Goal: Task Accomplishment & Management: Use online tool/utility

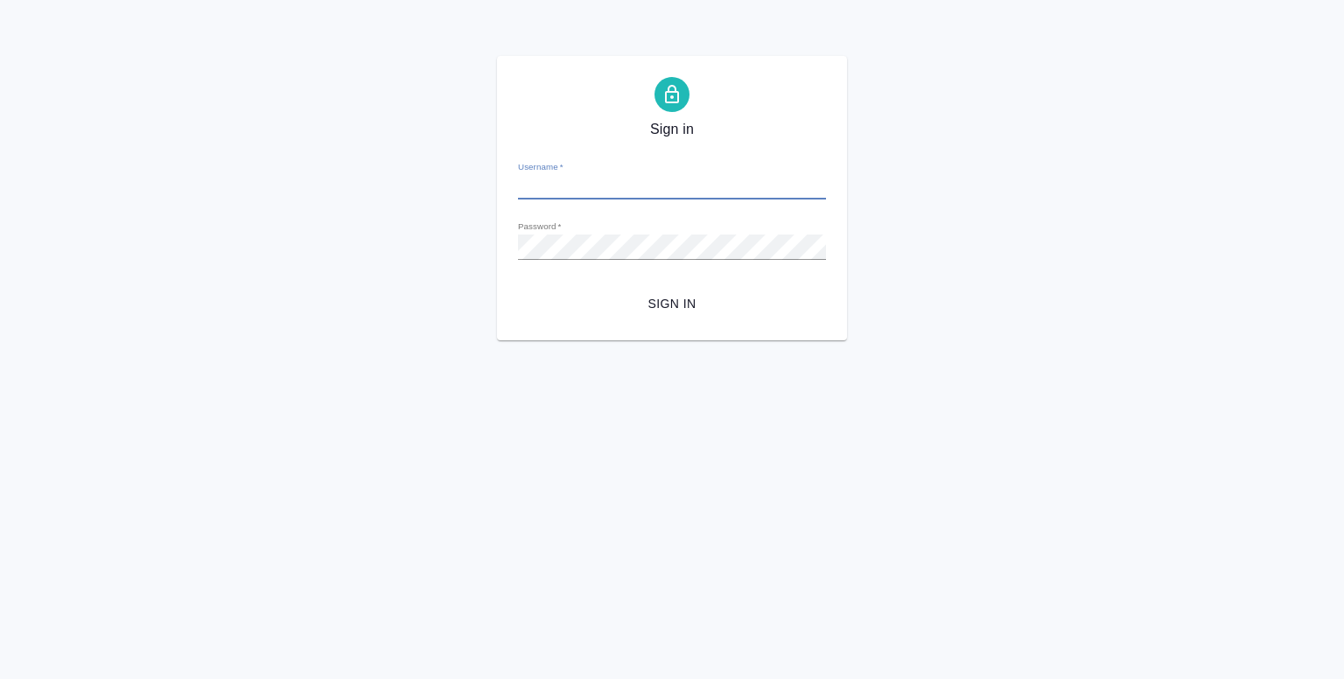
type input "y.shentsov@awatera.com"
click at [666, 298] on span "Sign in" at bounding box center [672, 304] width 280 height 22
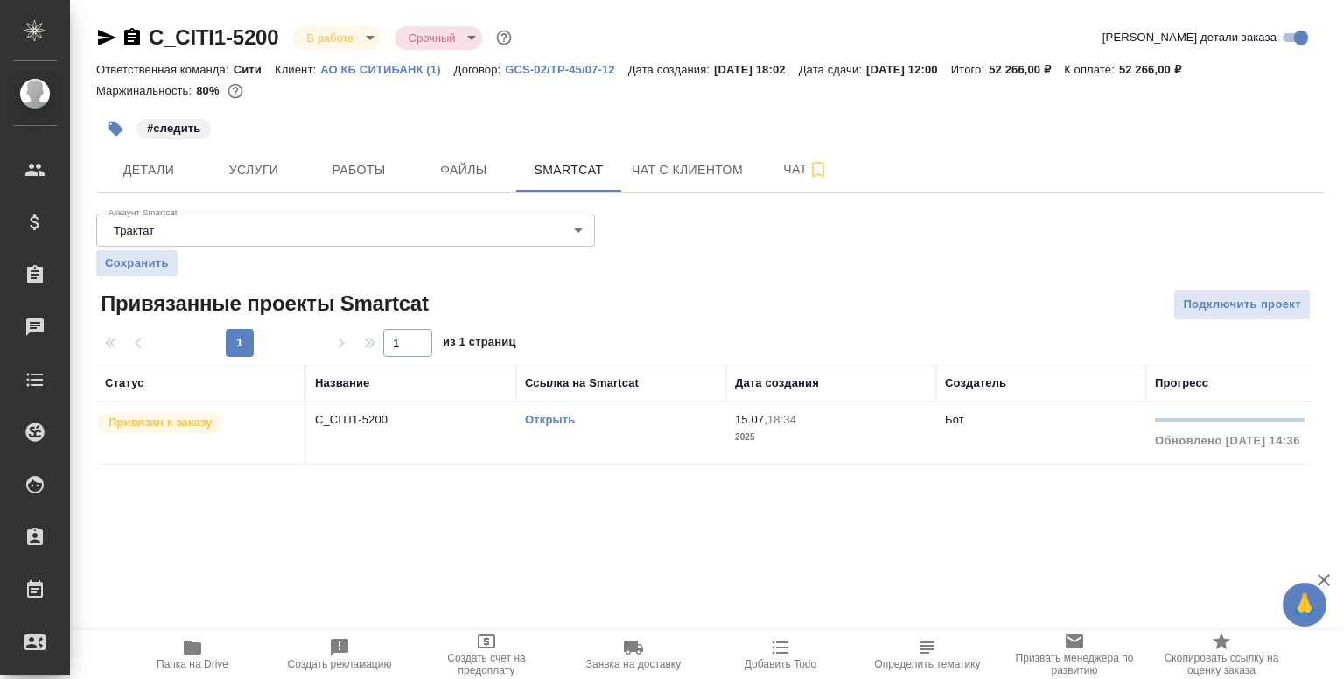
click at [964, 428] on td "Бот" at bounding box center [1041, 432] width 210 height 61
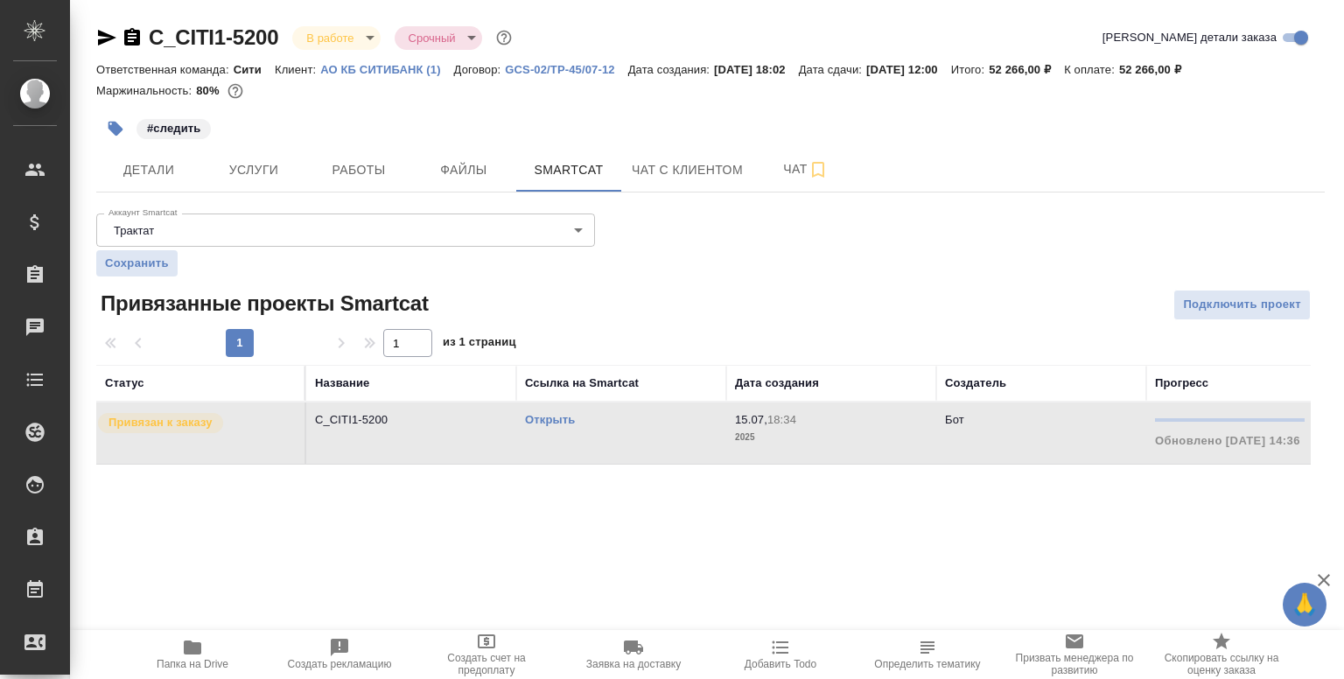
click at [964, 428] on td "Бот" at bounding box center [1041, 432] width 210 height 61
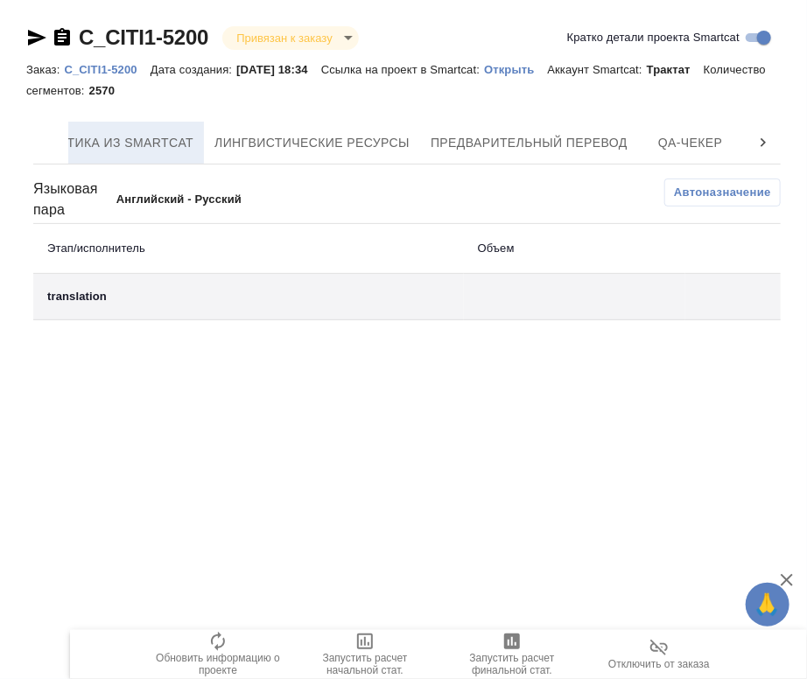
scroll to position [0, 685]
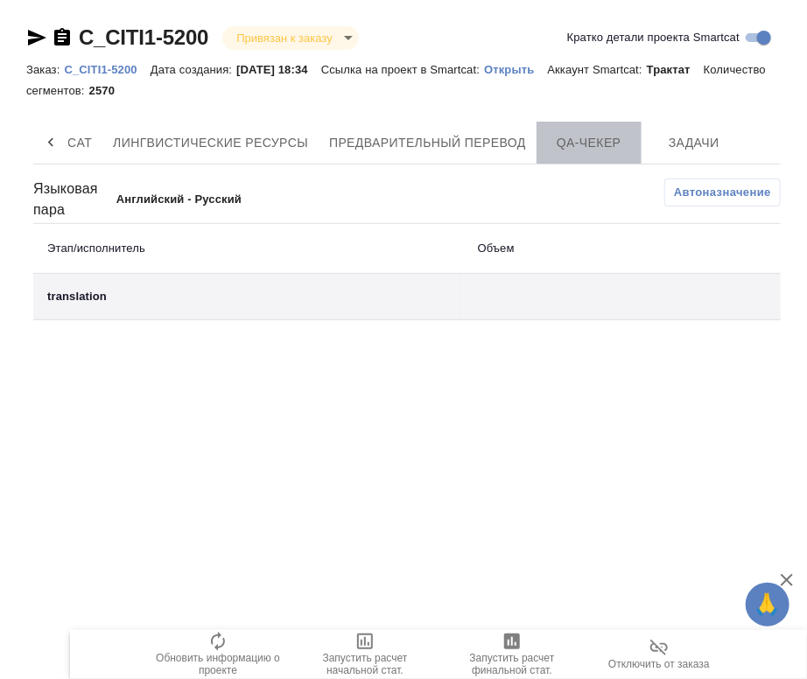
click at [588, 135] on span "QA-чекер" at bounding box center [589, 143] width 84 height 22
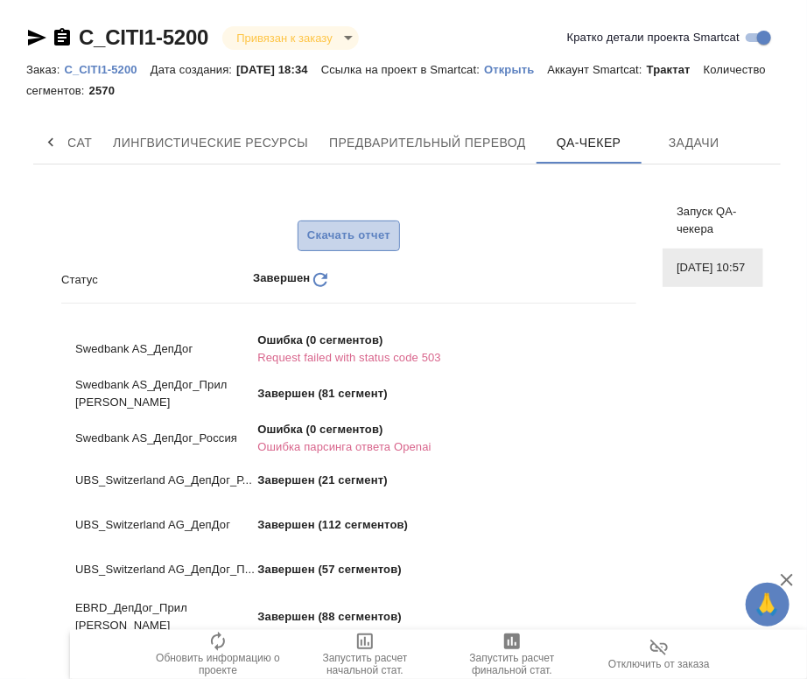
click at [353, 241] on span "Скачать отчет" at bounding box center [348, 236] width 83 height 20
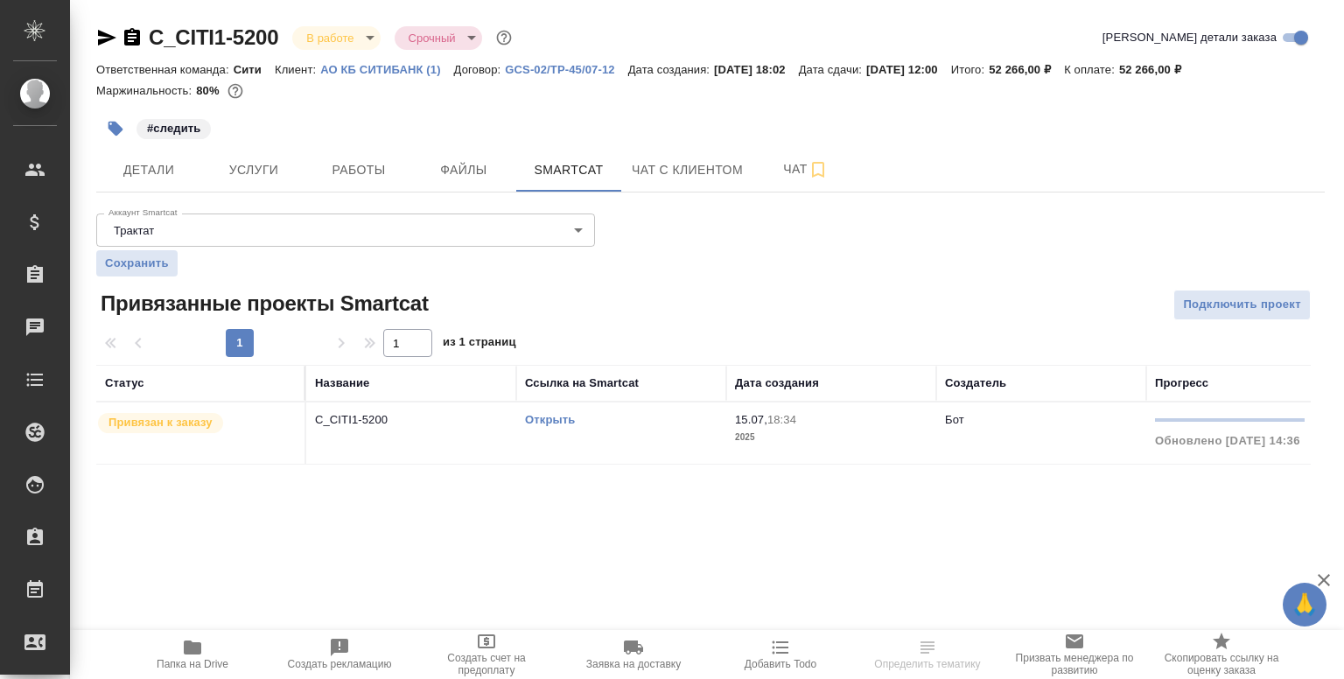
click at [779, 431] on p "2025" at bounding box center [831, 437] width 192 height 17
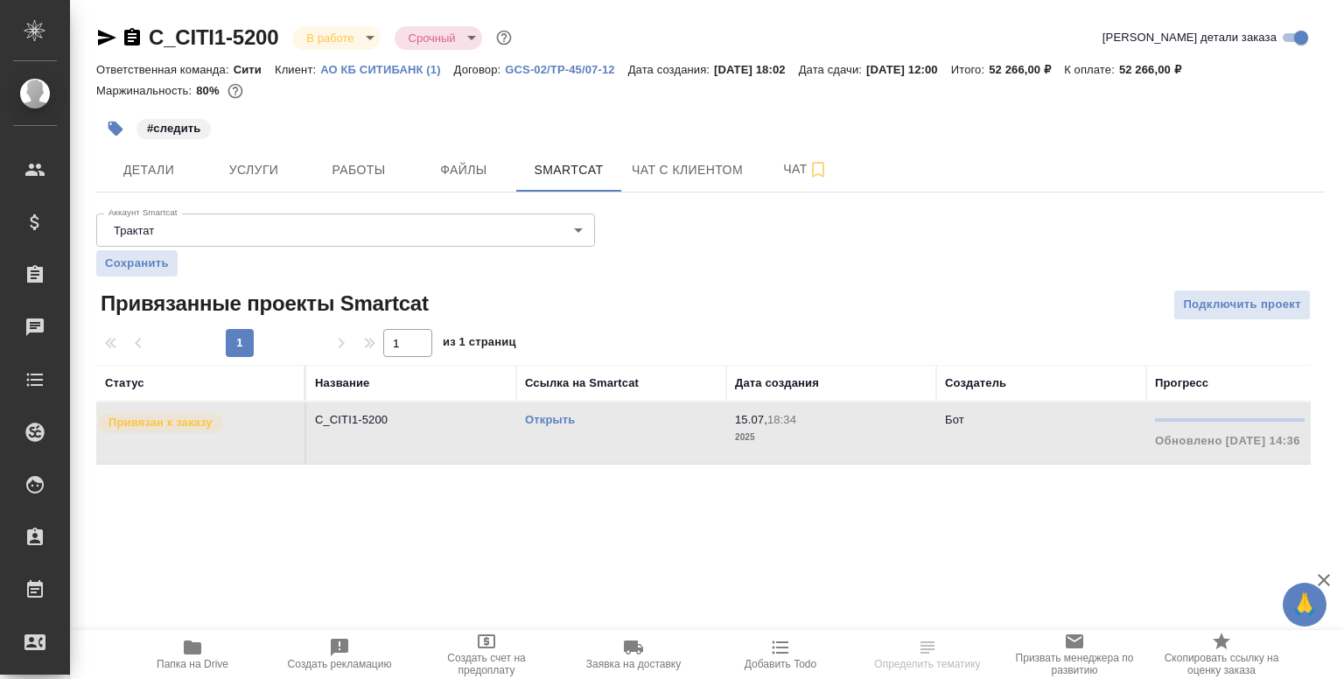
click at [779, 431] on p "2025" at bounding box center [831, 437] width 192 height 17
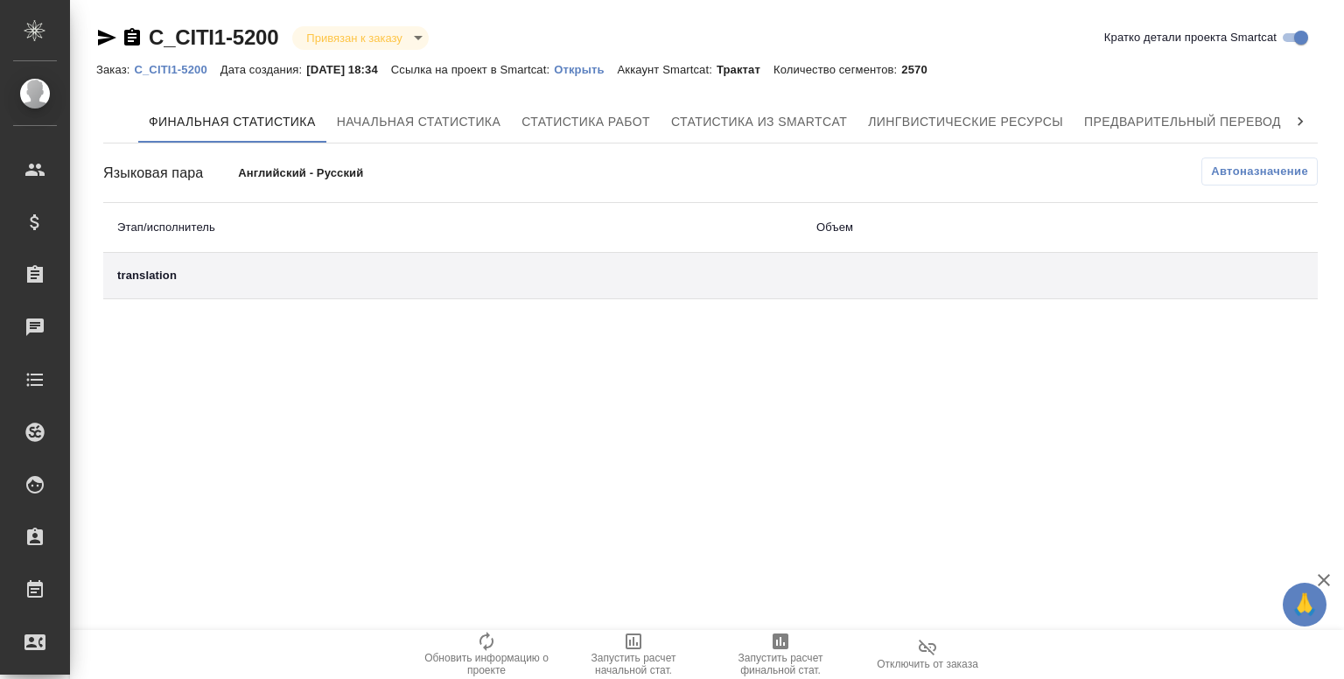
click at [1311, 117] on div at bounding box center [1300, 122] width 35 height 42
click at [1138, 120] on span "QA-чекер" at bounding box center [1126, 122] width 84 height 22
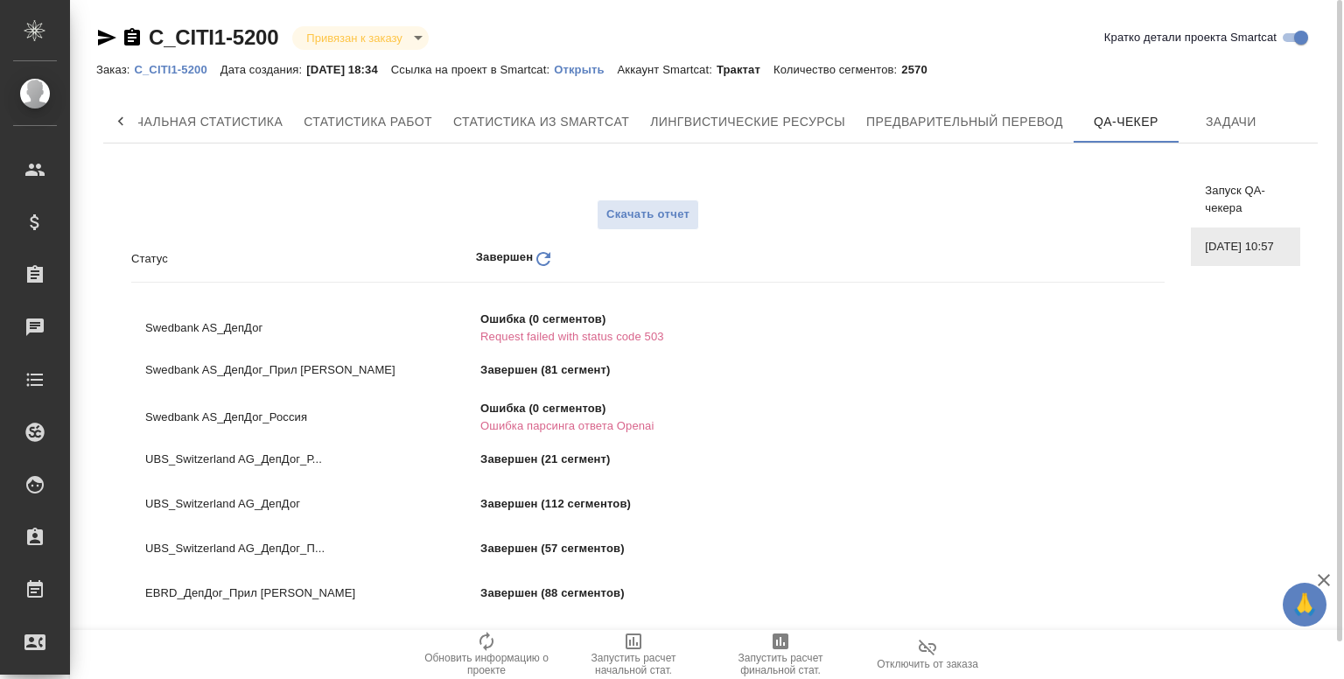
scroll to position [39, 0]
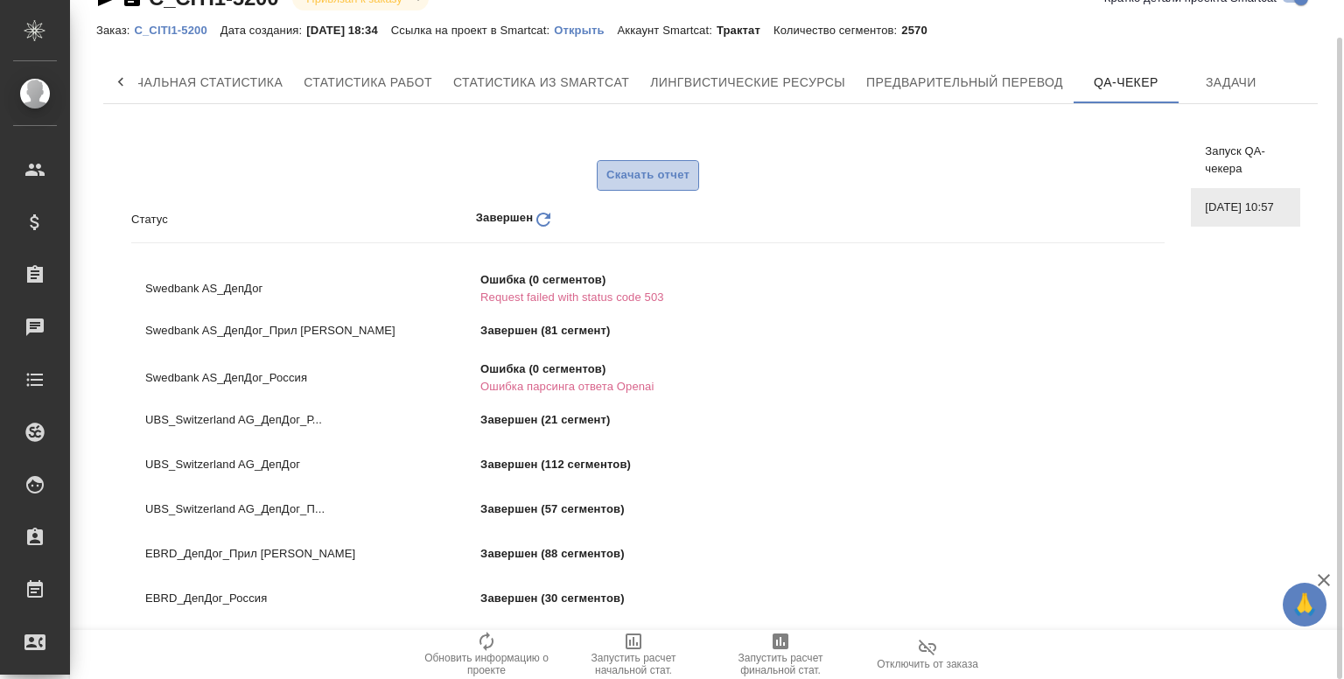
click at [652, 170] on span "Скачать отчет" at bounding box center [647, 175] width 83 height 20
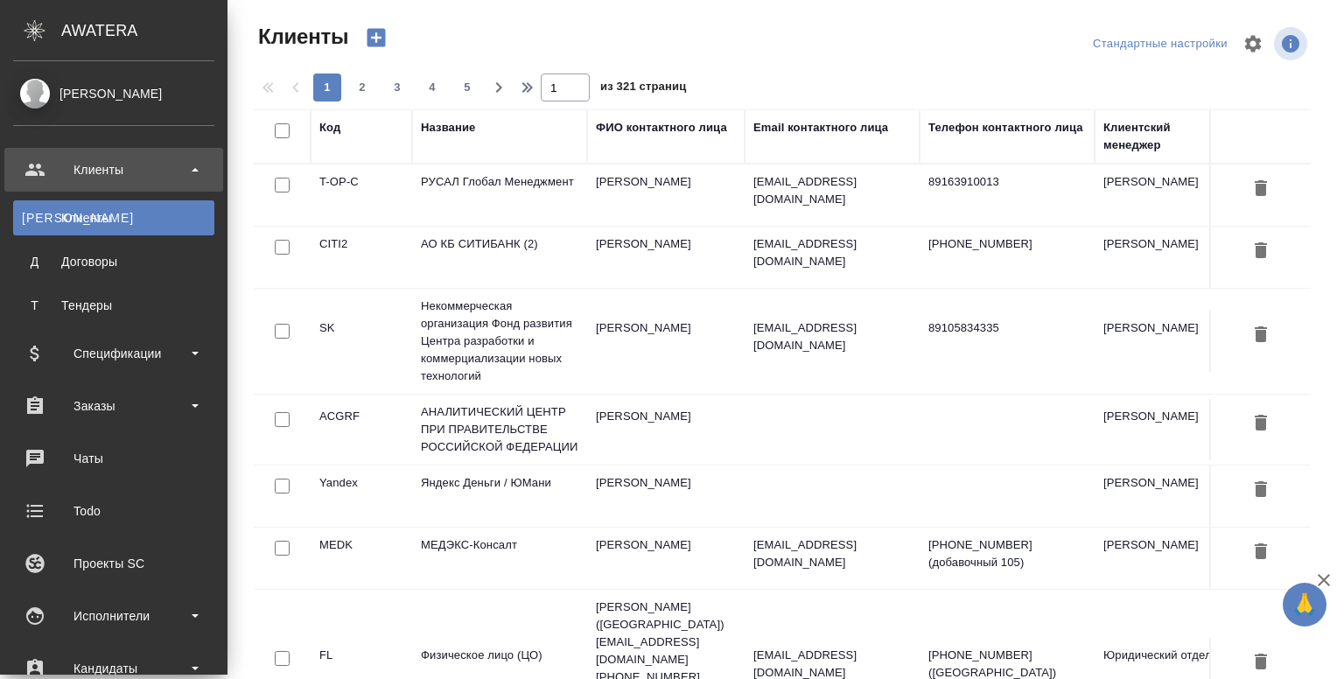
select select "RU"
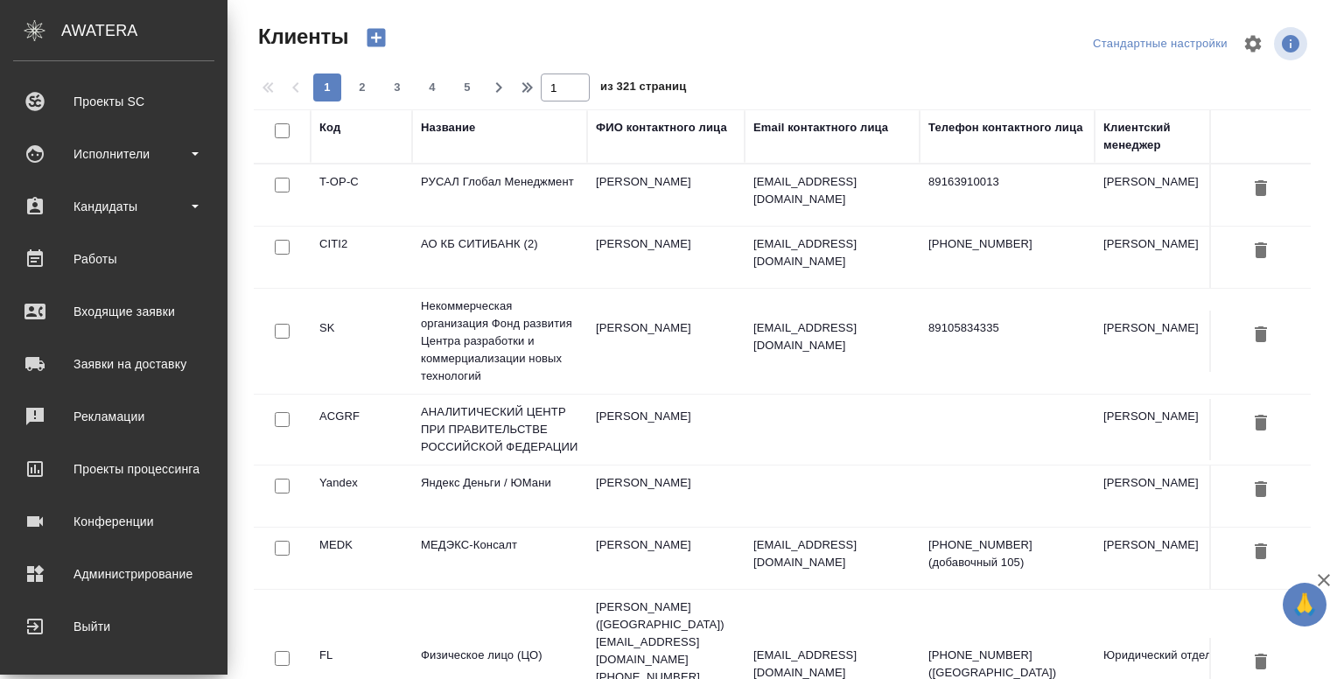
click at [63, 637] on div "Выйти" at bounding box center [113, 626] width 201 height 26
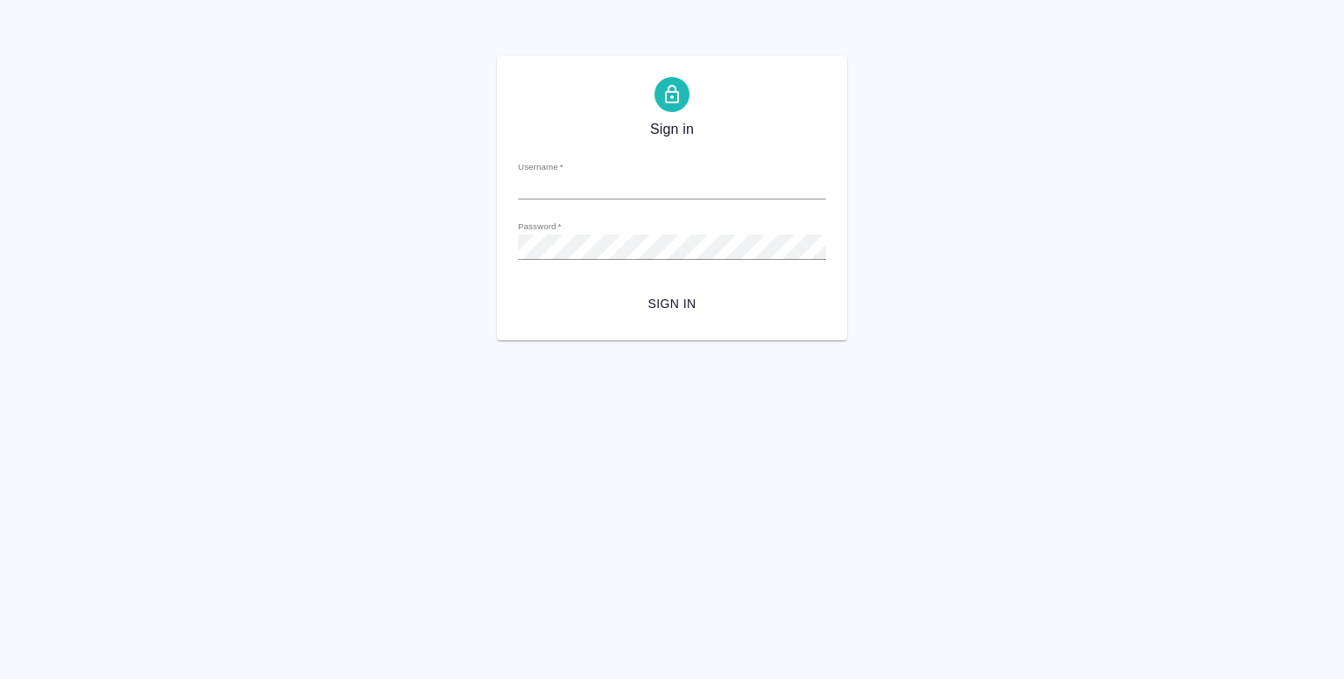
type input "y.shentsov@awatera.com"
drag, startPoint x: 692, startPoint y: 188, endPoint x: 411, endPoint y: 168, distance: 281.5
click at [411, 168] on div "Sign in Username   * y.shentsov@awatera.com Password   * urlPath   * / Sign in" at bounding box center [672, 198] width 1344 height 284
